Goal: Task Accomplishment & Management: Complete application form

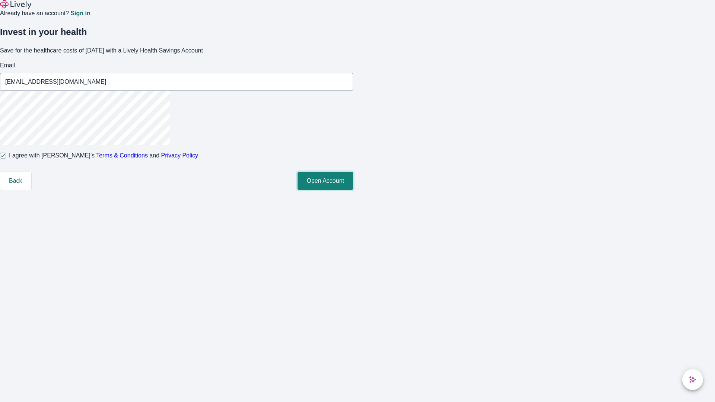
click at [353, 190] on button "Open Account" at bounding box center [326, 181] width 56 height 18
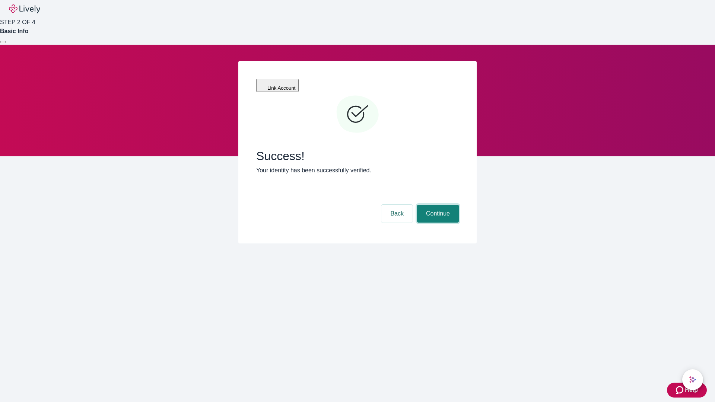
click at [437, 205] on button "Continue" at bounding box center [438, 214] width 42 height 18
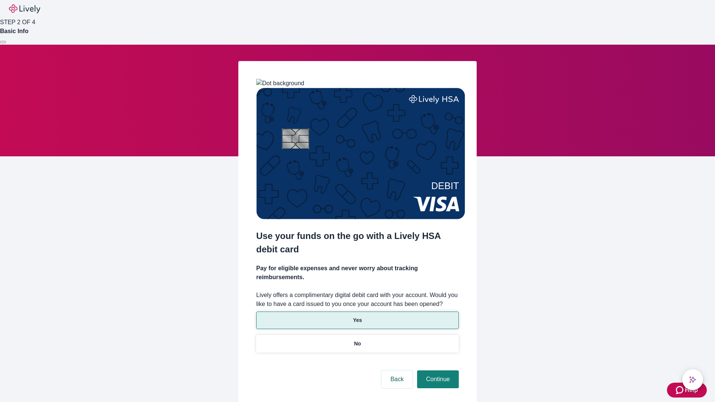
click at [357, 317] on p "Yes" at bounding box center [357, 321] width 9 height 8
click at [437, 371] on button "Continue" at bounding box center [438, 380] width 42 height 18
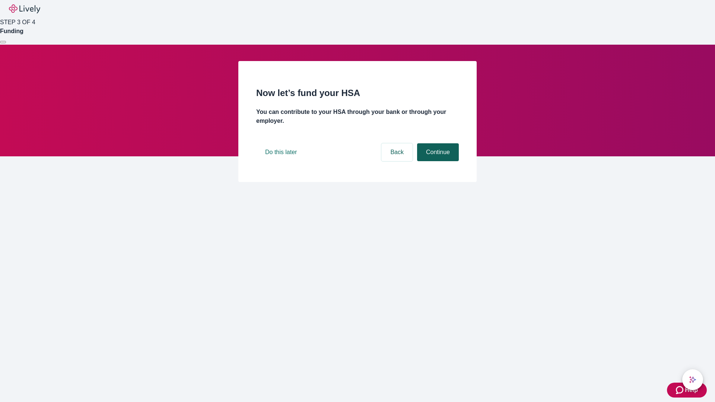
click at [437, 161] on button "Continue" at bounding box center [438, 152] width 42 height 18
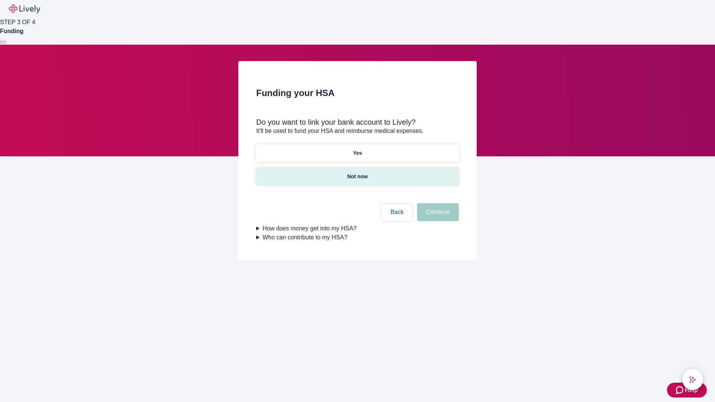
click at [357, 173] on p "Not now" at bounding box center [357, 177] width 20 height 8
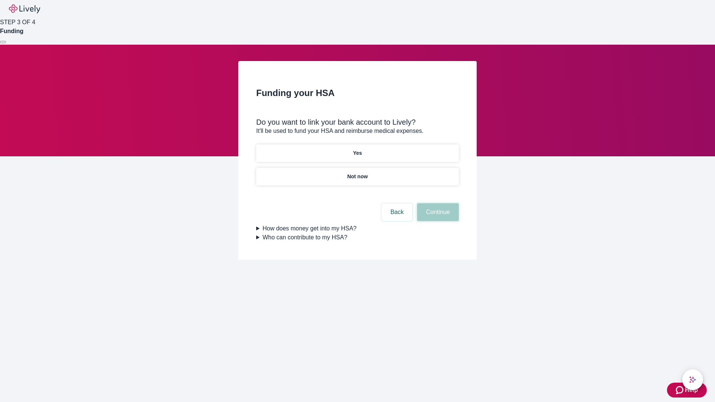
click at [437, 217] on button "Continue" at bounding box center [438, 212] width 42 height 18
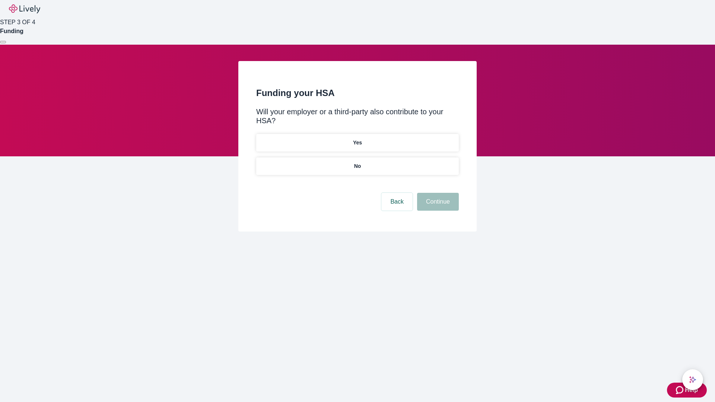
click at [357, 162] on p "No" at bounding box center [357, 166] width 7 height 8
click at [437, 193] on button "Continue" at bounding box center [438, 202] width 42 height 18
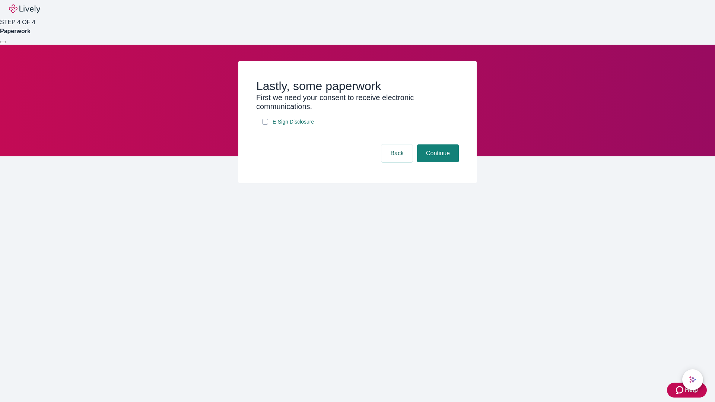
click at [265, 125] on input "E-Sign Disclosure" at bounding box center [265, 122] width 6 height 6
checkbox input "true"
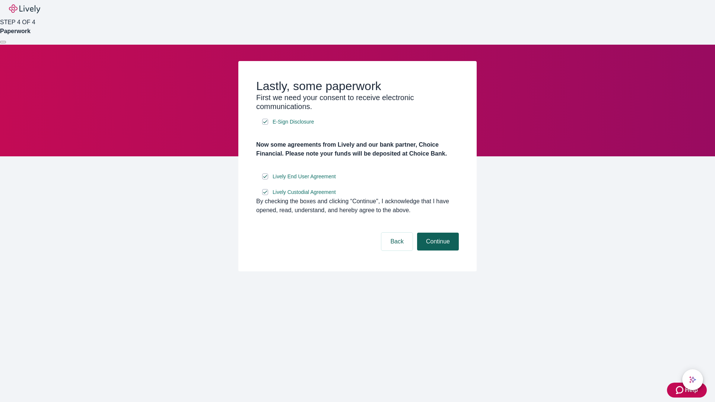
click at [437, 251] on button "Continue" at bounding box center [438, 242] width 42 height 18
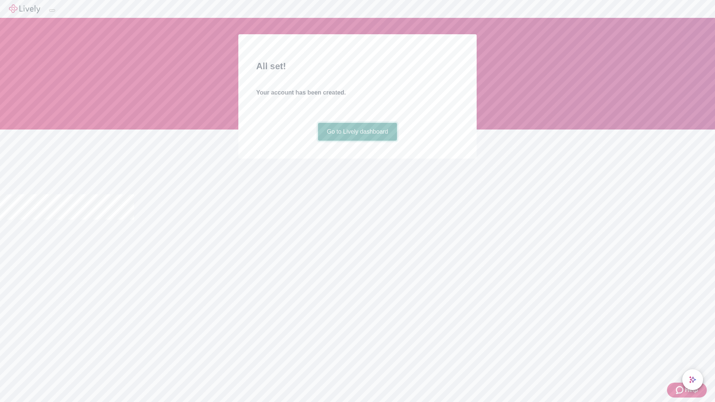
click at [357, 141] on link "Go to Lively dashboard" at bounding box center [357, 132] width 79 height 18
